Goal: Task Accomplishment & Management: Complete application form

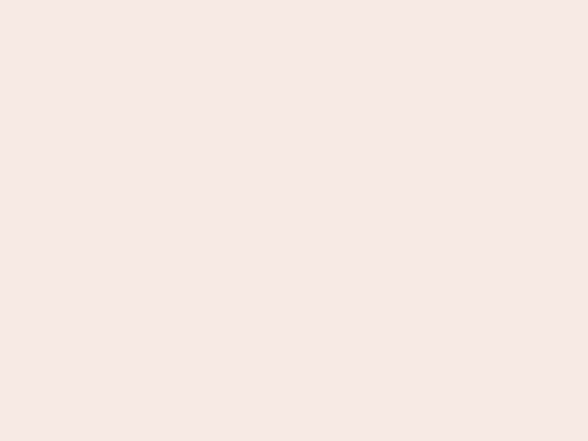
click at [294, 220] on nb-app "Almost there Thank you for registering for Newbook. Your account is under revie…" at bounding box center [294, 220] width 588 height 441
click at [294, 0] on nb-app "Almost there Thank you for registering for Newbook. Your account is under revie…" at bounding box center [294, 220] width 588 height 441
click at [314, 0] on nb-app "Almost there Thank you for registering for Newbook. Your account is under revie…" at bounding box center [294, 220] width 588 height 441
click at [294, 220] on nb-app "Almost there Thank you for registering for Newbook. Your account is under revie…" at bounding box center [294, 220] width 588 height 441
click at [294, 0] on nb-app "Almost there Thank you for registering for Newbook. Your account is under revie…" at bounding box center [294, 220] width 588 height 441
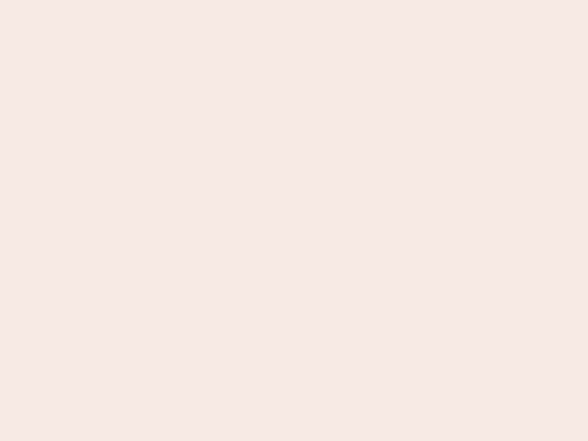
click at [205, 0] on nb-app "Almost there Thank you for registering for Newbook. Your account is under revie…" at bounding box center [294, 220] width 588 height 441
click at [294, 220] on nb-app "Almost there Thank you for registering for Newbook. Your account is under revie…" at bounding box center [294, 220] width 588 height 441
click at [294, 0] on nb-app "Almost there Thank you for registering for Newbook. Your account is under revie…" at bounding box center [294, 220] width 588 height 441
click at [205, 0] on nb-app "Almost there Thank you for registering for Newbook. Your account is under revie…" at bounding box center [294, 220] width 588 height 441
click at [294, 220] on nb-app "Almost there Thank you for registering for Newbook. Your account is under revie…" at bounding box center [294, 220] width 588 height 441
